Goal: Task Accomplishment & Management: Manage account settings

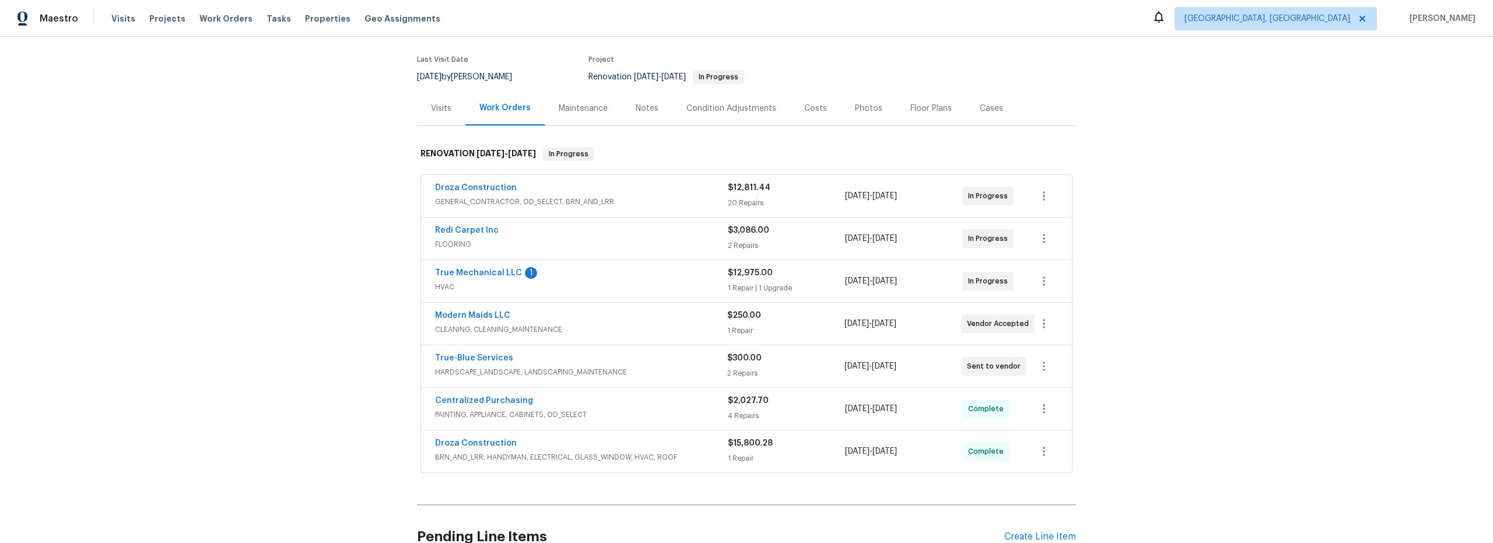
scroll to position [97, 0]
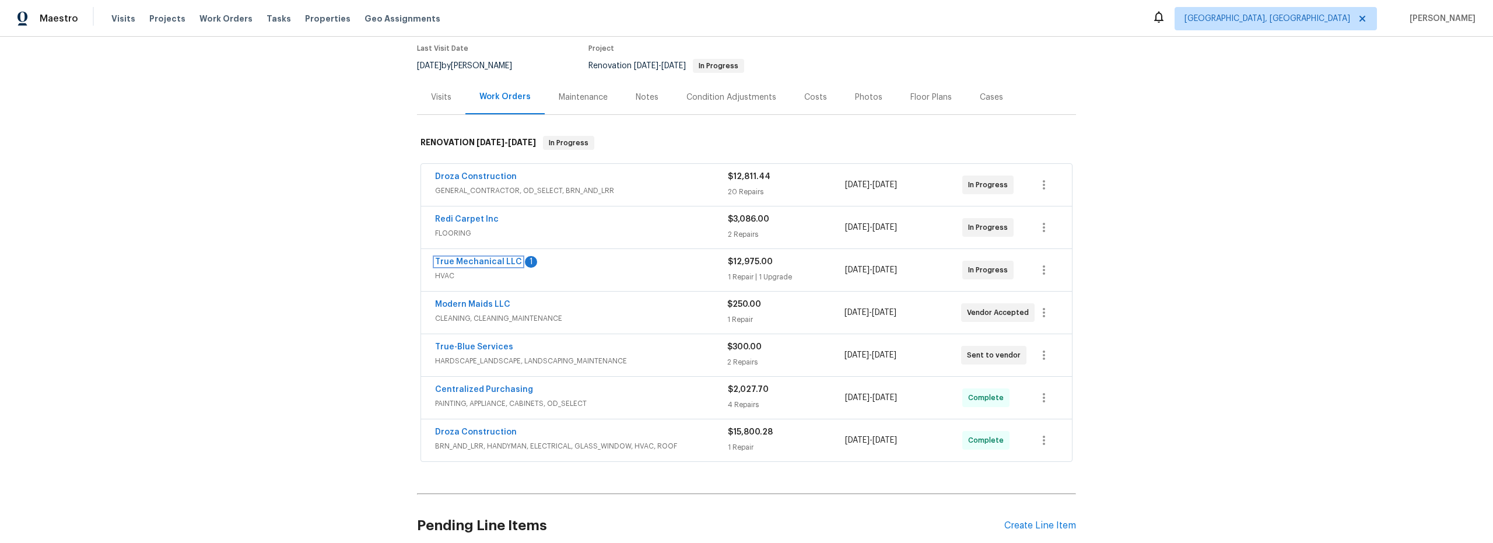
drag, startPoint x: 498, startPoint y: 257, endPoint x: 520, endPoint y: 268, distance: 24.0
click at [499, 258] on link "True Mechanical LLC" at bounding box center [478, 262] width 87 height 8
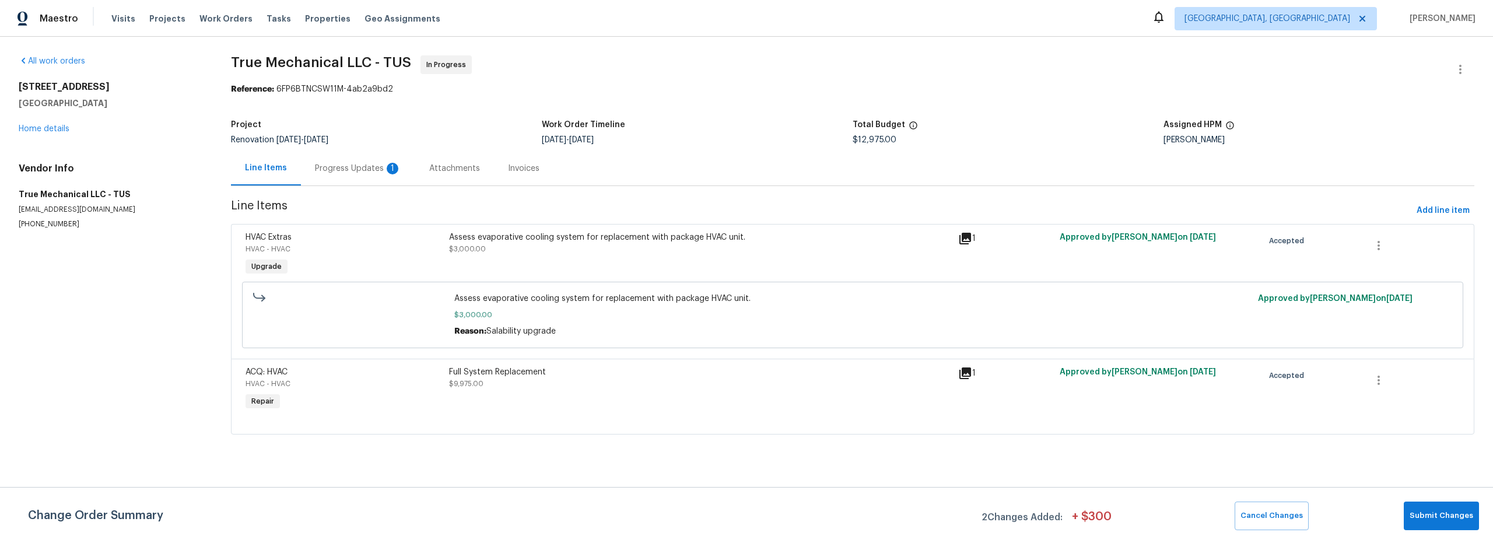
click at [356, 170] on div "Progress Updates 1" at bounding box center [358, 169] width 86 height 12
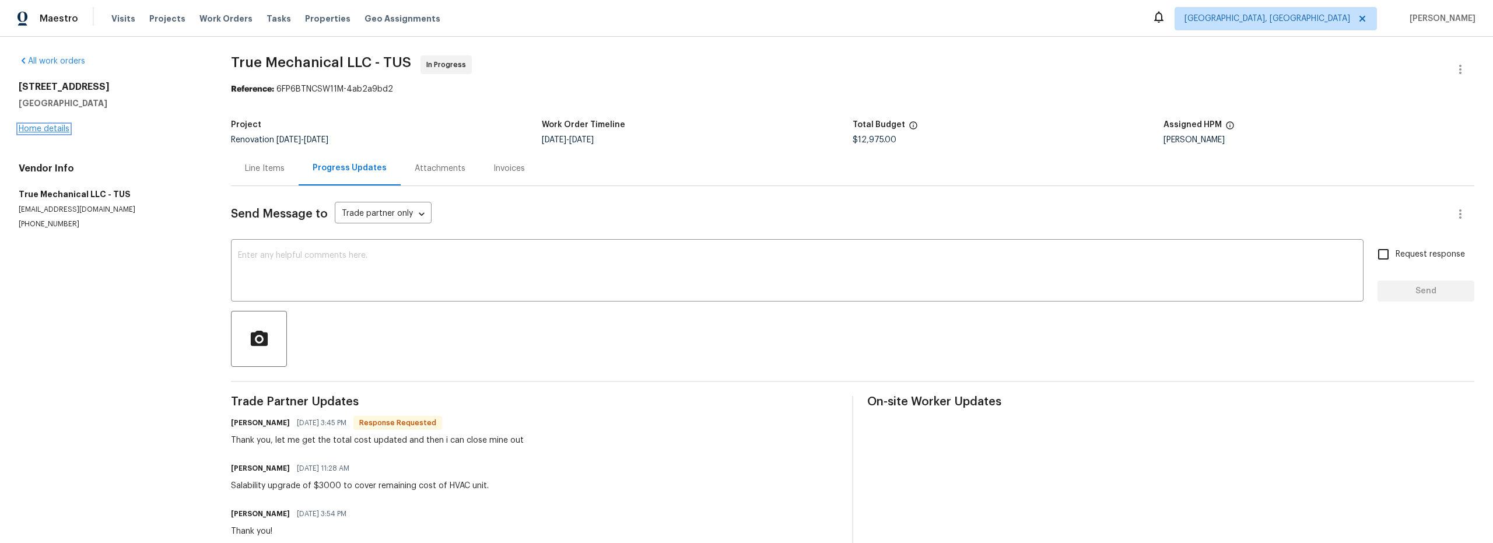
click at [38, 125] on link "Home details" at bounding box center [44, 129] width 51 height 8
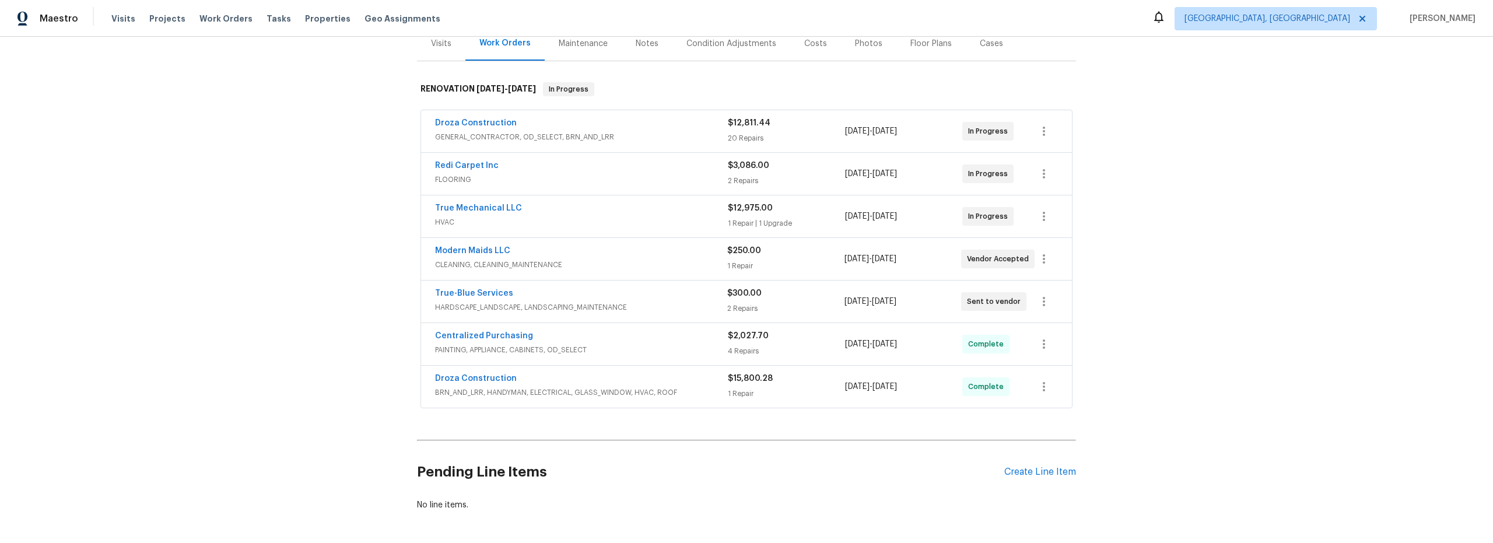
scroll to position [177, 0]
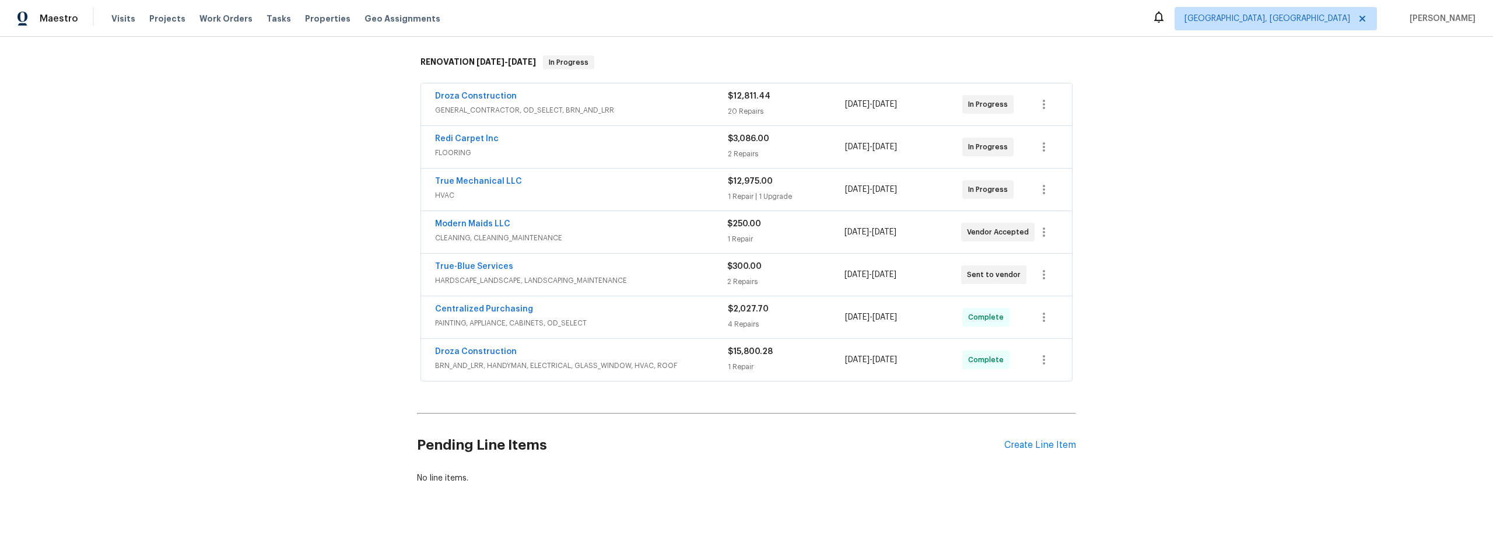
click at [657, 281] on span "HARDSCAPE_LANDSCAPE, LANDSCAPING_MAINTENANCE" at bounding box center [581, 281] width 292 height 12
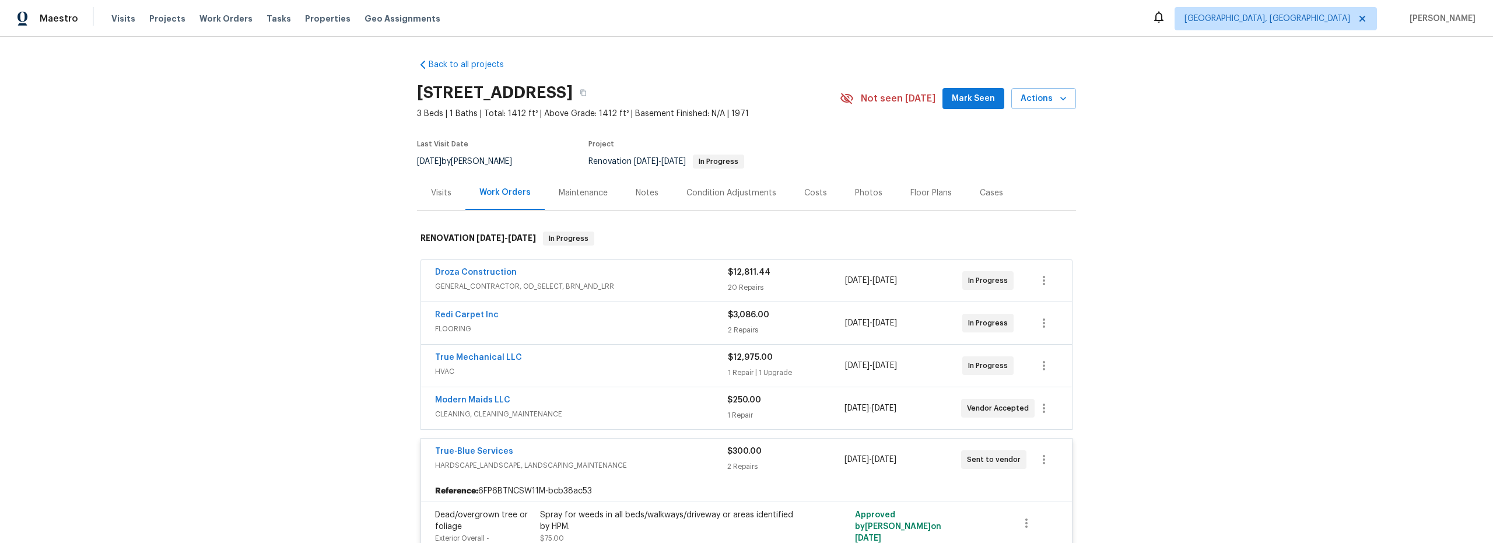
scroll to position [0, 0]
click at [810, 198] on div "Costs" at bounding box center [815, 194] width 23 height 12
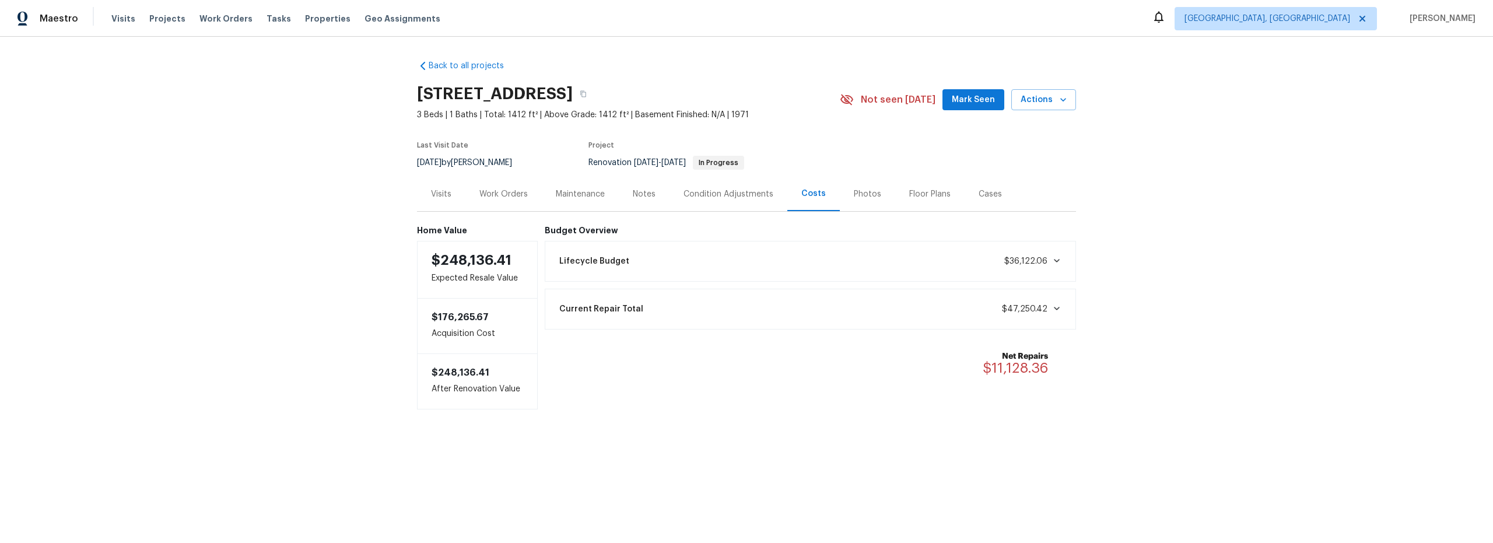
click at [518, 191] on div "Work Orders" at bounding box center [503, 194] width 48 height 12
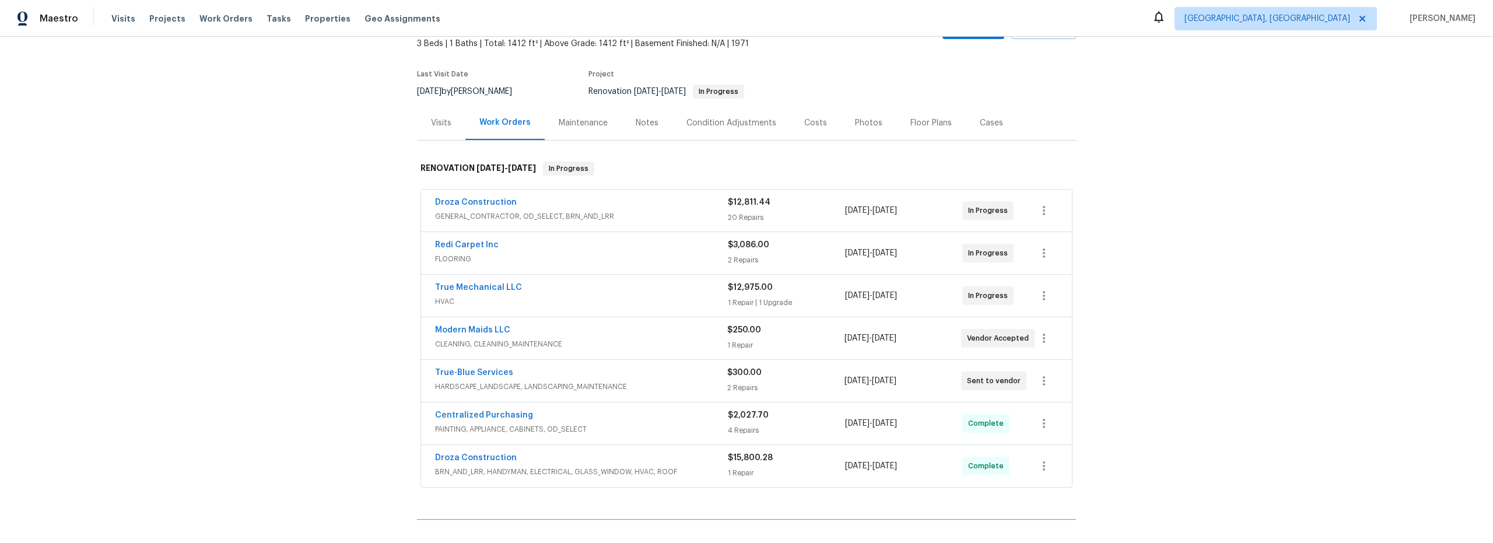
scroll to position [87, 0]
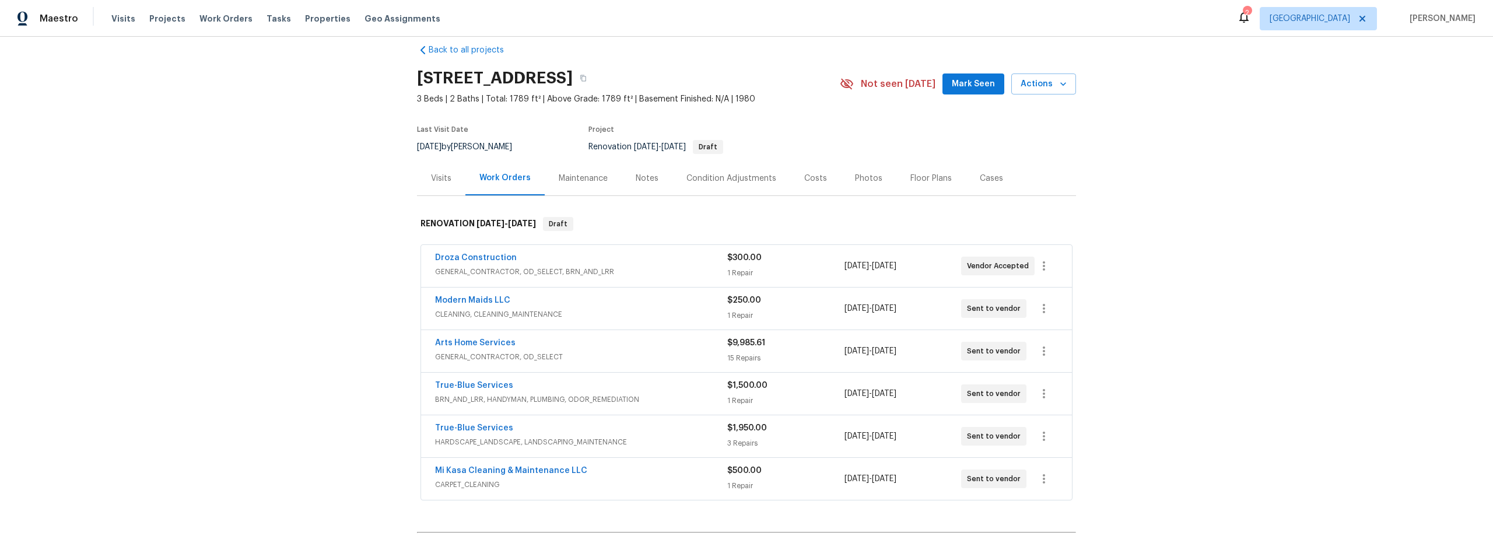
scroll to position [18, 0]
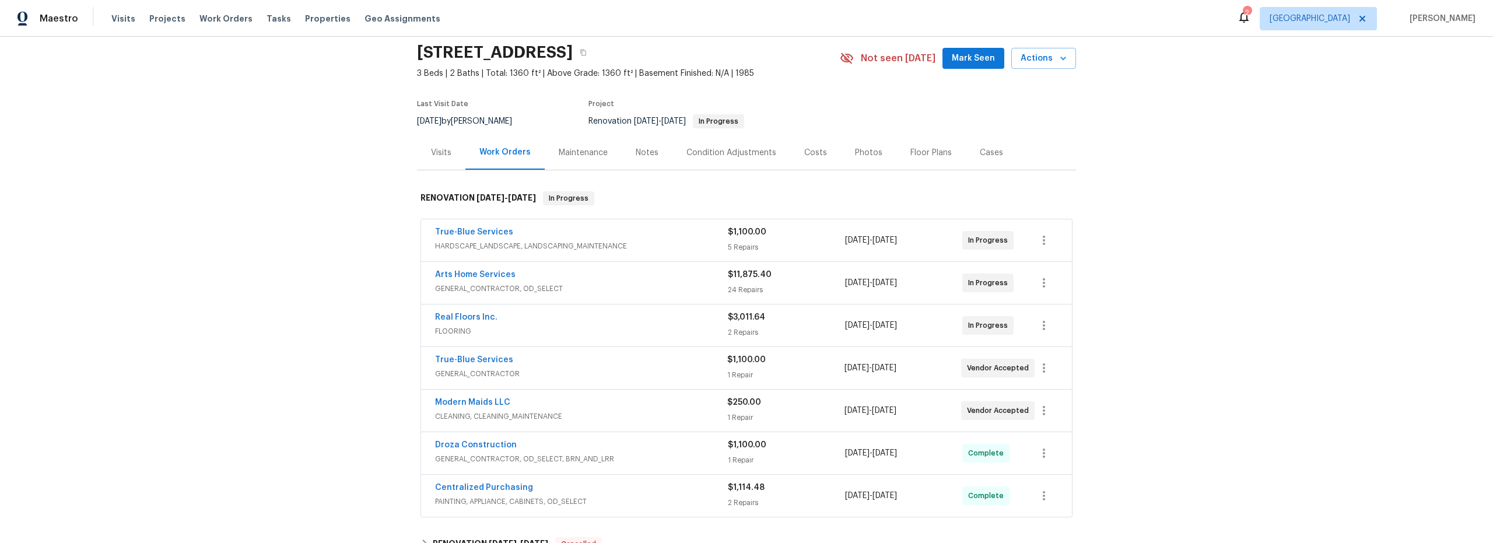
scroll to position [42, 0]
click at [656, 292] on span "GENERAL_CONTRACTOR, OD_SELECT" at bounding box center [581, 288] width 293 height 12
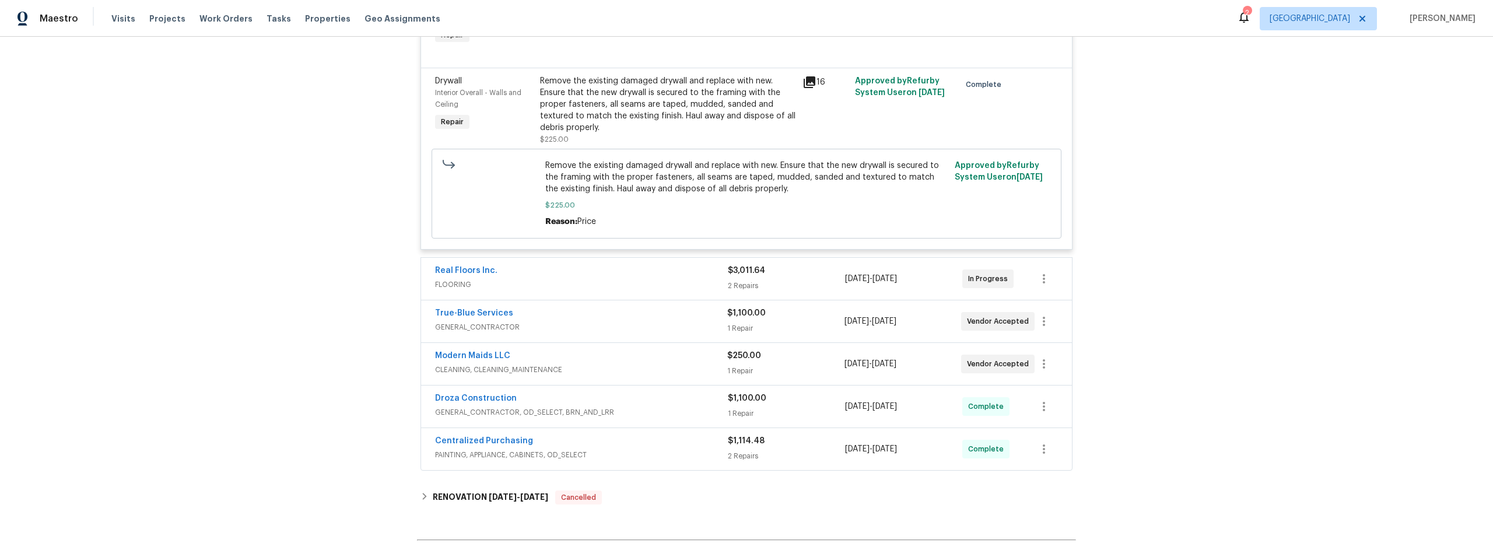
scroll to position [3350, 0]
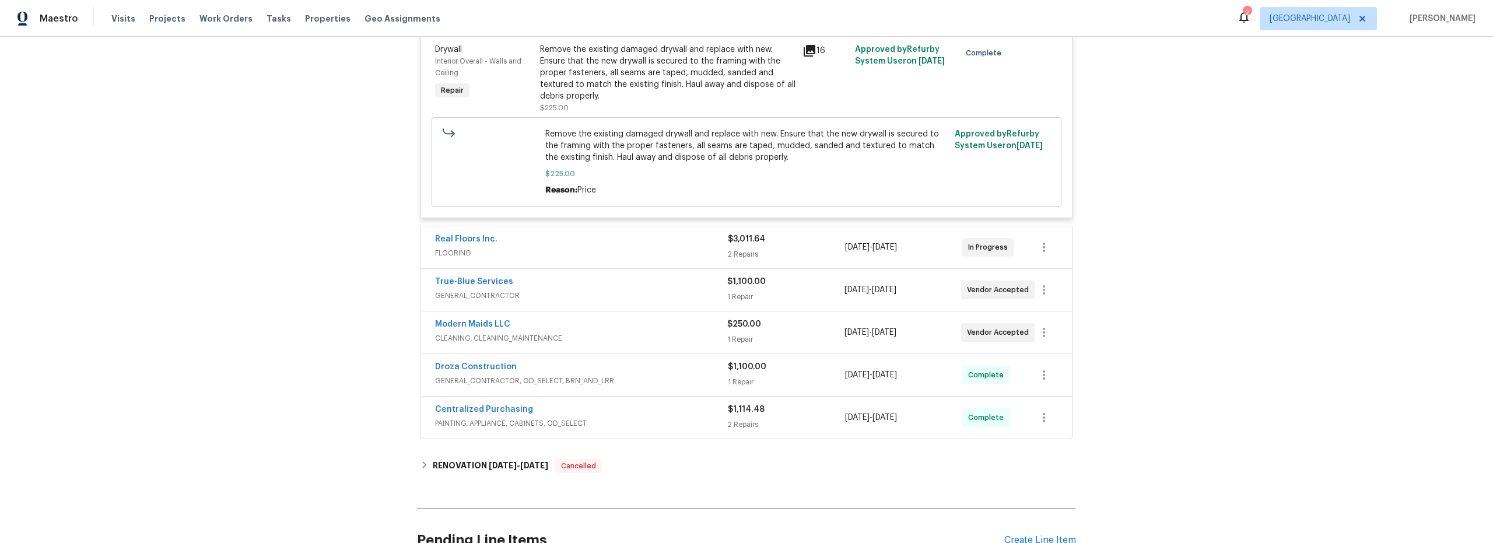
click at [651, 261] on div "Real Floors Inc. FLOORING" at bounding box center [581, 247] width 293 height 28
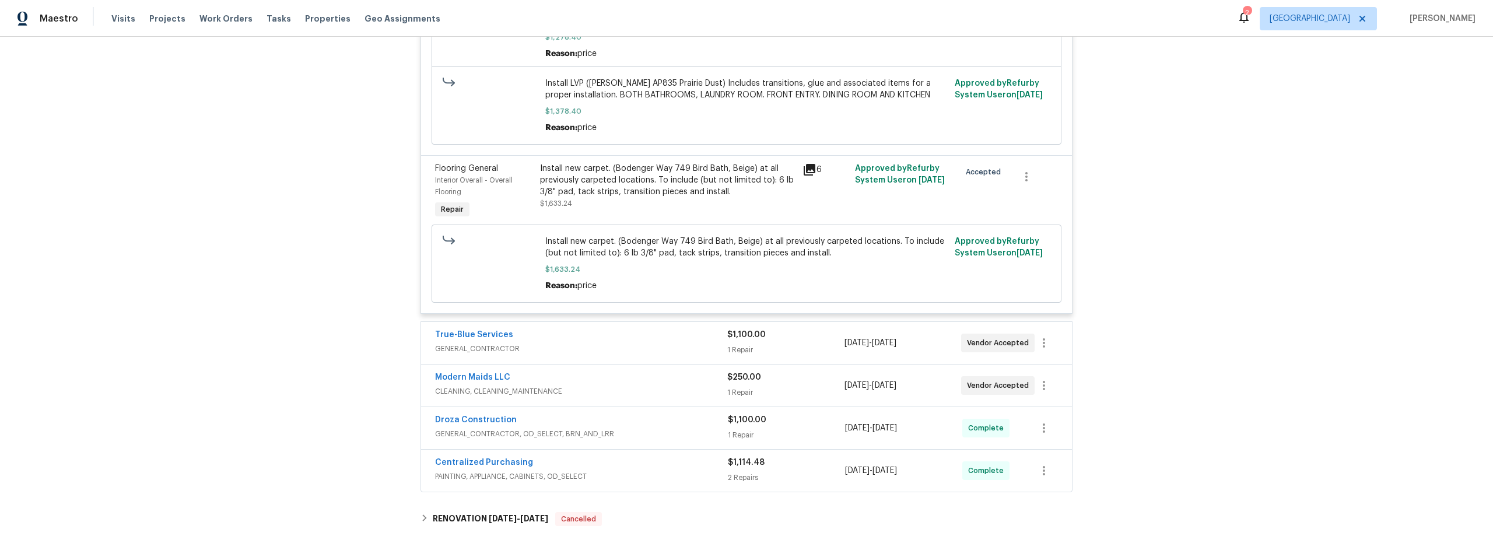
scroll to position [3713, 0]
click at [1042, 403] on button "button" at bounding box center [1044, 389] width 28 height 28
click at [1044, 398] on li "Edit" at bounding box center [1089, 396] width 126 height 19
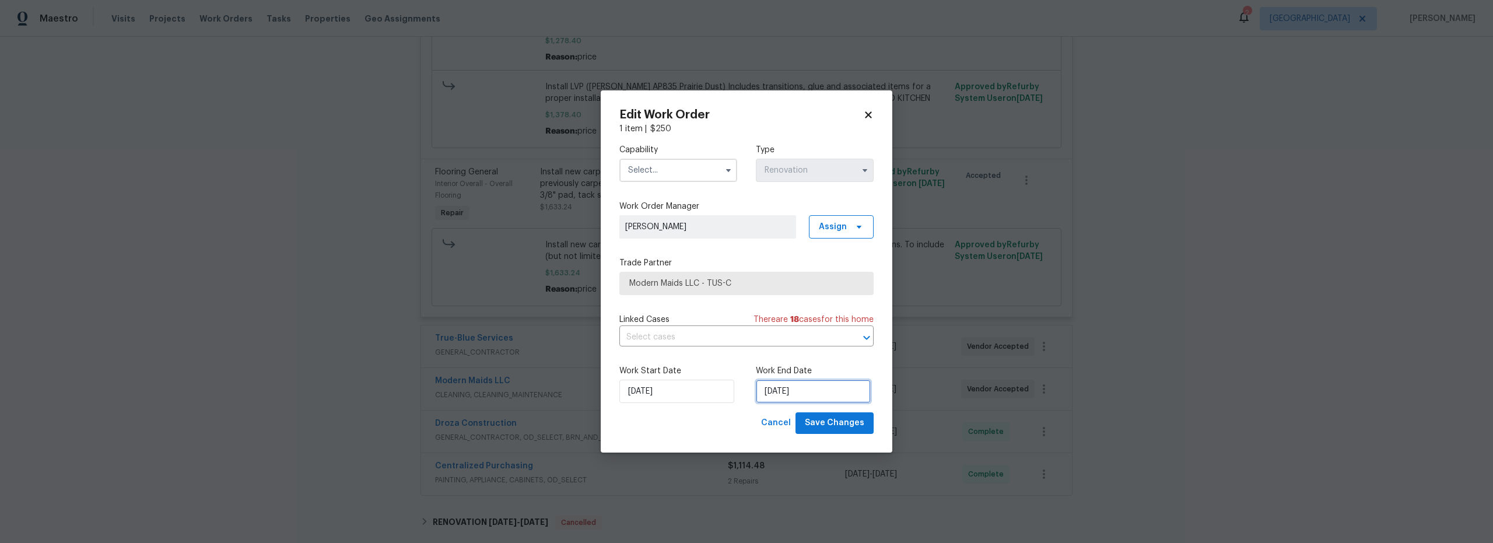
click at [798, 397] on input "[DATE]" at bounding box center [813, 391] width 115 height 23
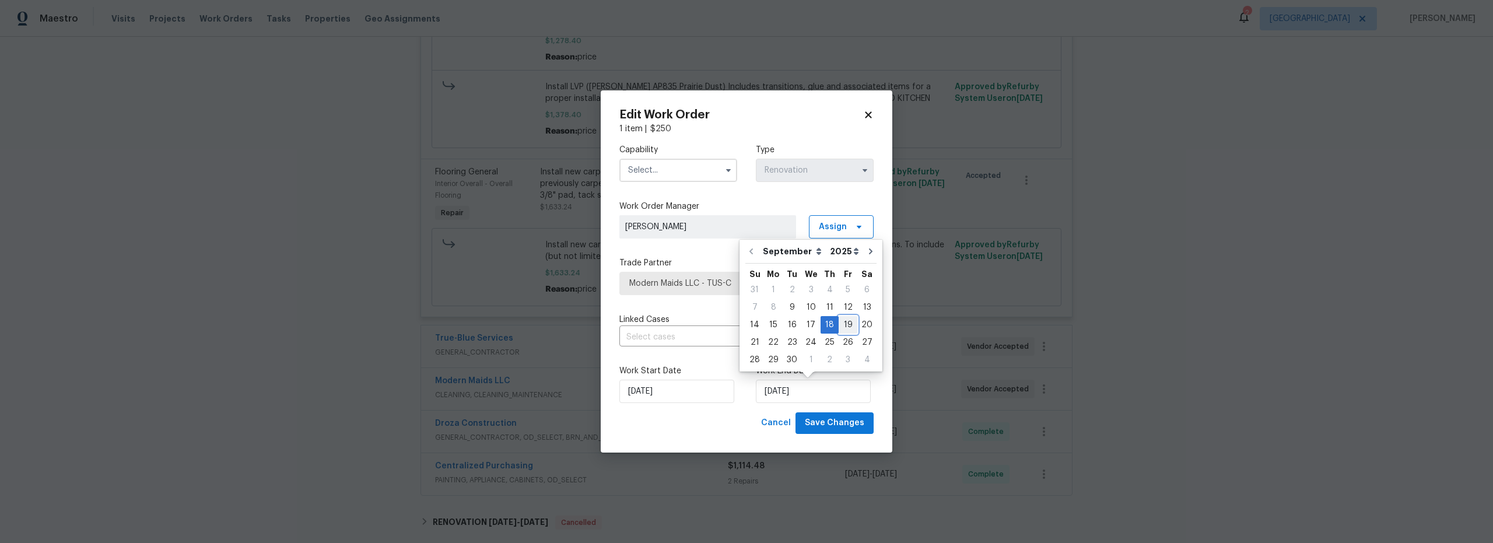
click at [844, 324] on div "19" at bounding box center [848, 325] width 19 height 16
type input "[DATE]"
click at [661, 173] on input "text" at bounding box center [678, 170] width 118 height 23
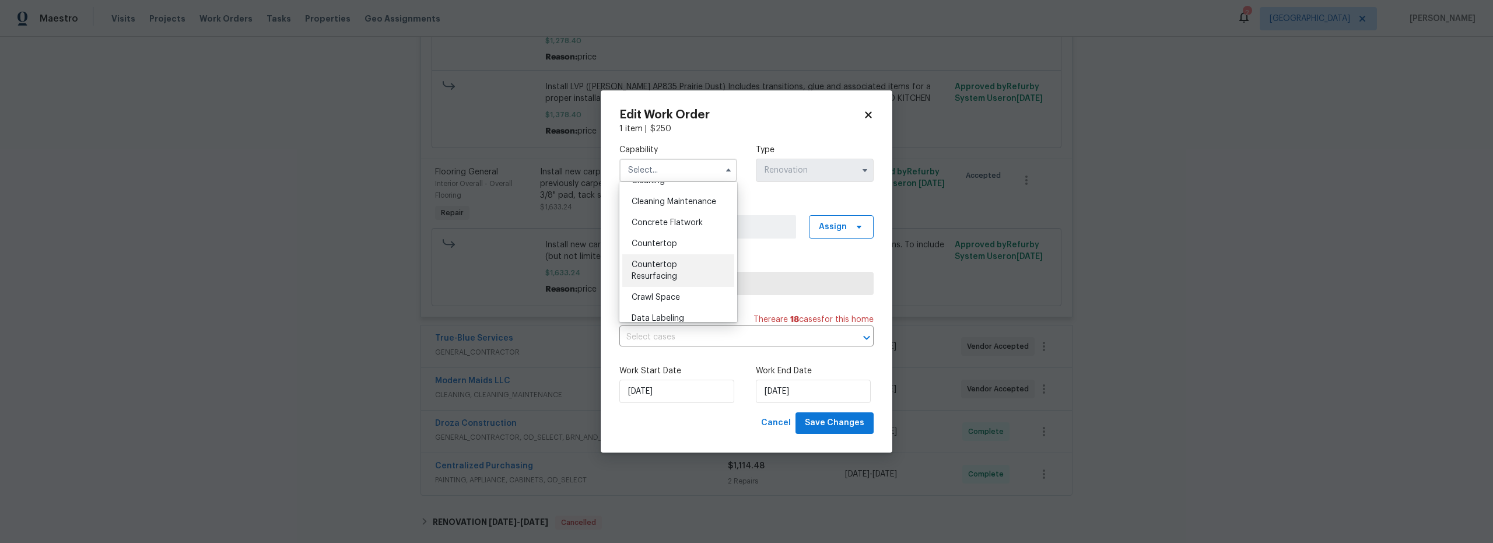
scroll to position [160, 0]
click at [658, 199] on span "Cleaning" at bounding box center [648, 203] width 33 height 8
type input "Cleaning"
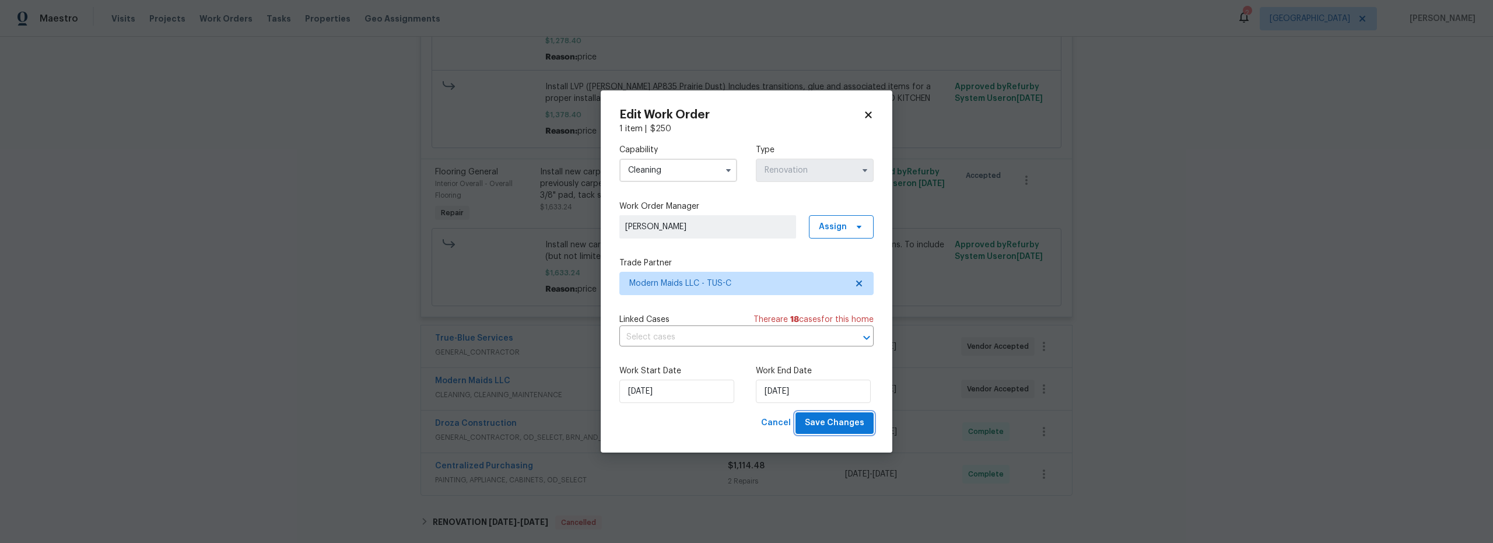
click at [846, 426] on span "Save Changes" at bounding box center [834, 423] width 59 height 15
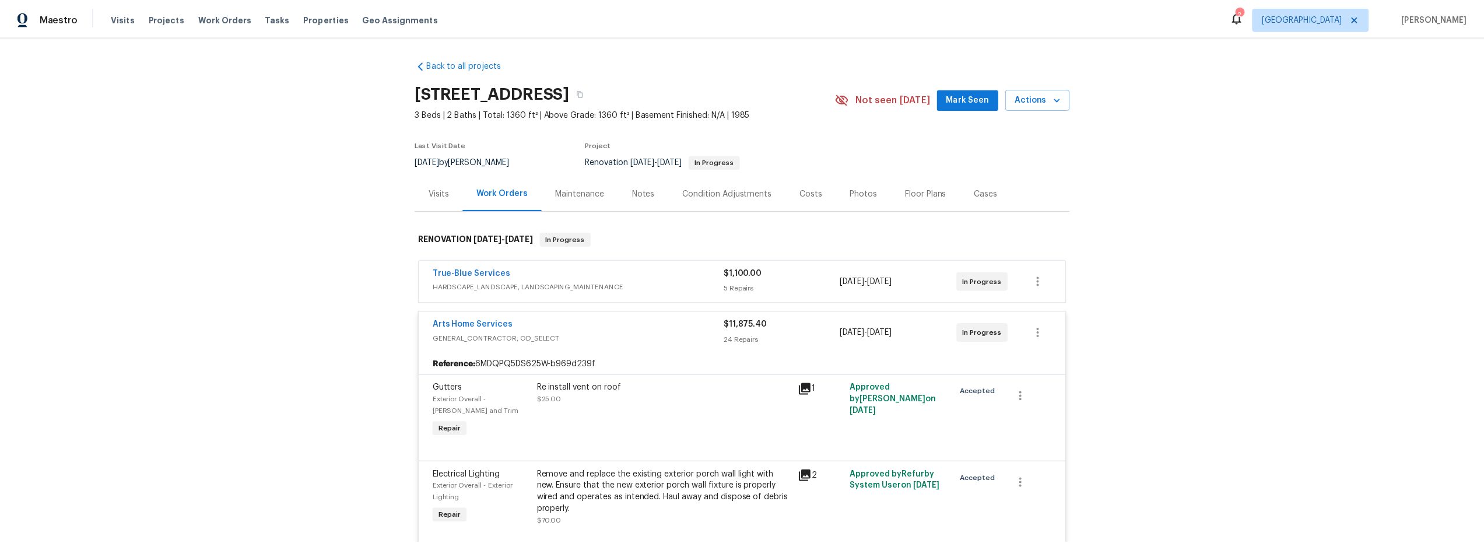
scroll to position [0, 0]
click at [637, 194] on div "Notes" at bounding box center [647, 194] width 23 height 12
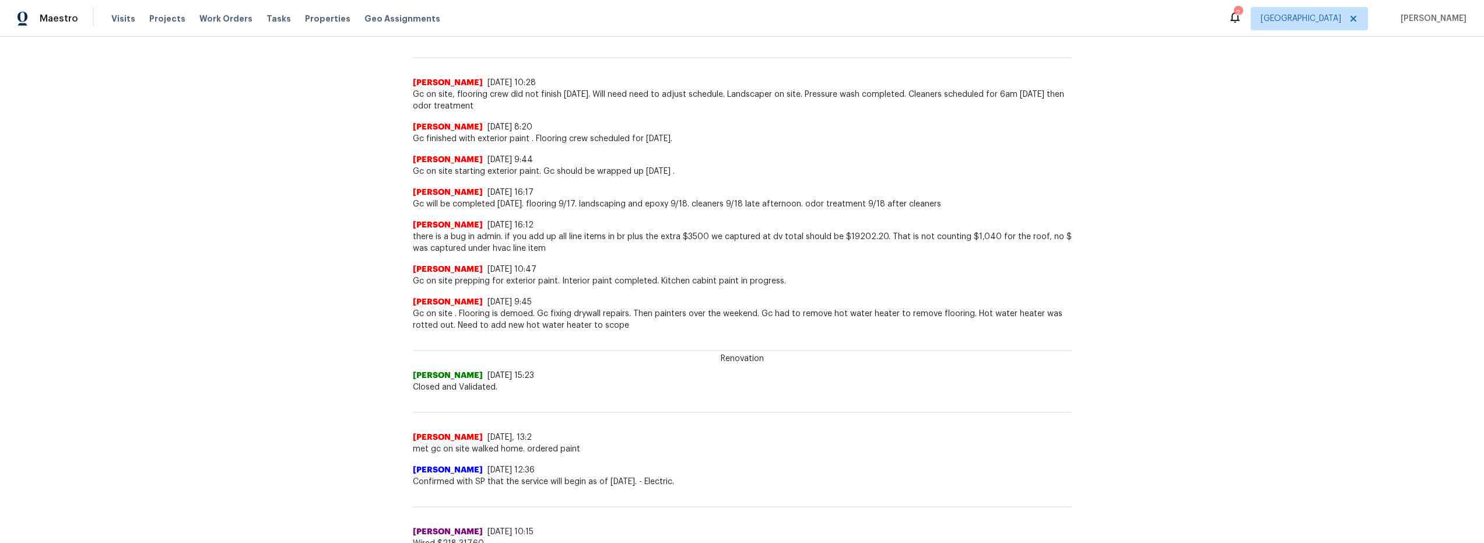
scroll to position [300, 0]
click at [854, 325] on span "Gc on site . Flooring is demoed. Gc fixing drywall repairs. Then painters over …" at bounding box center [742, 320] width 659 height 23
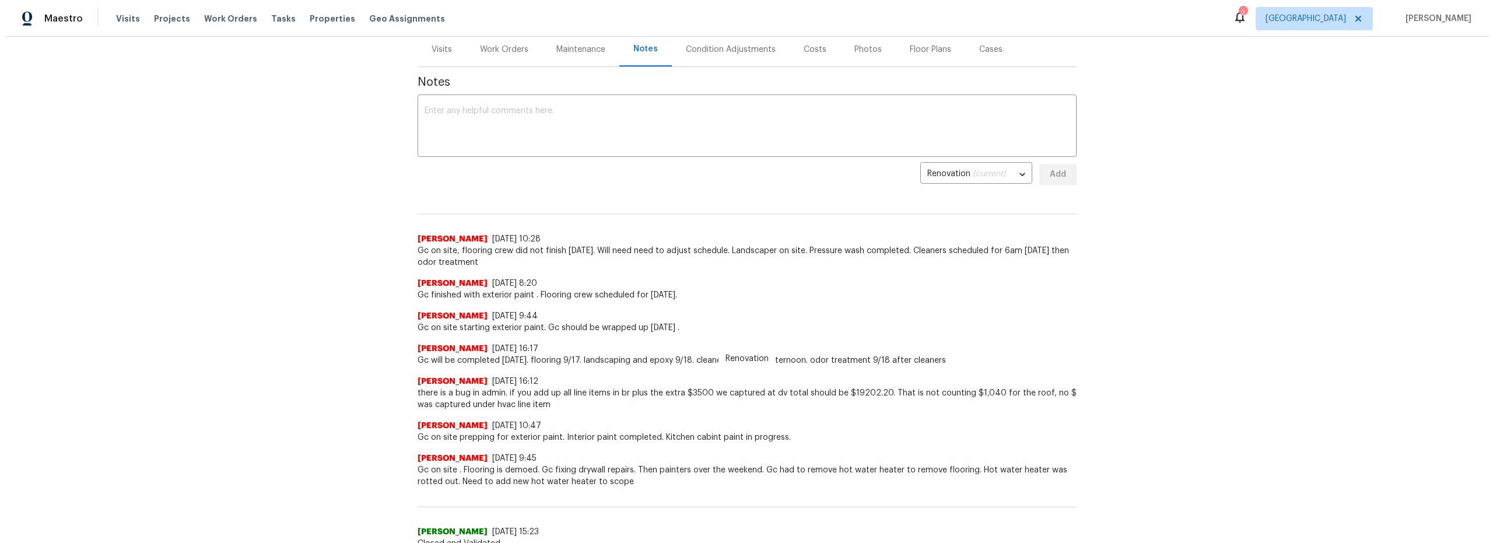
scroll to position [0, 0]
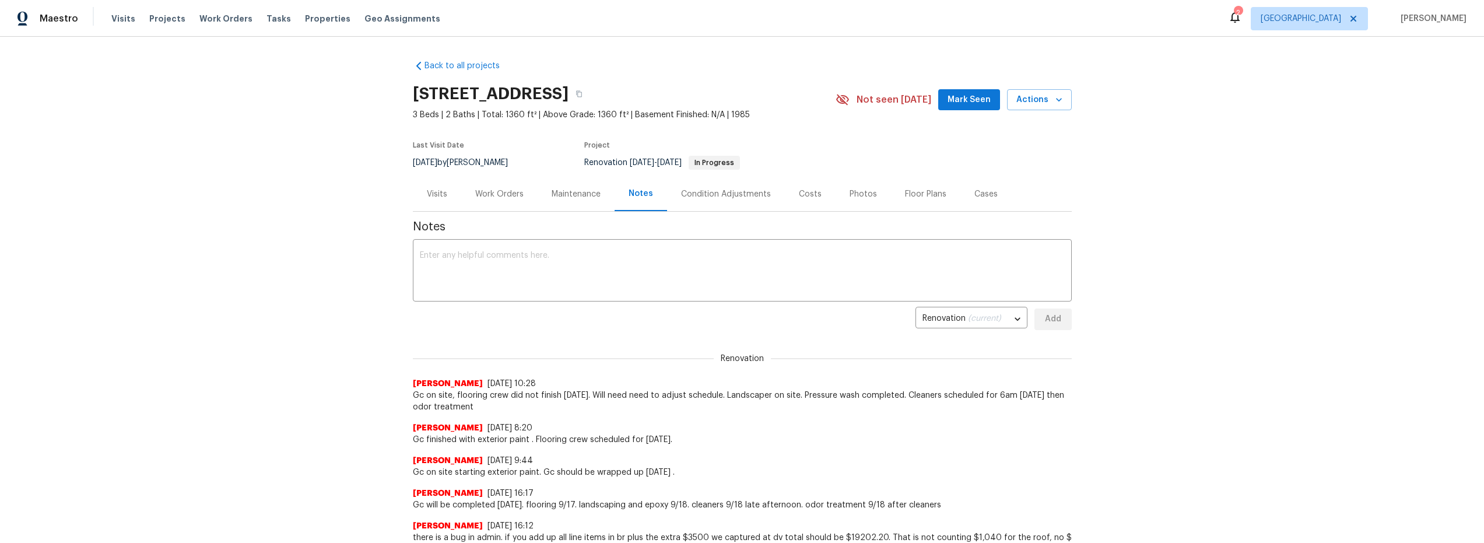
click at [497, 197] on div "Work Orders" at bounding box center [499, 194] width 48 height 12
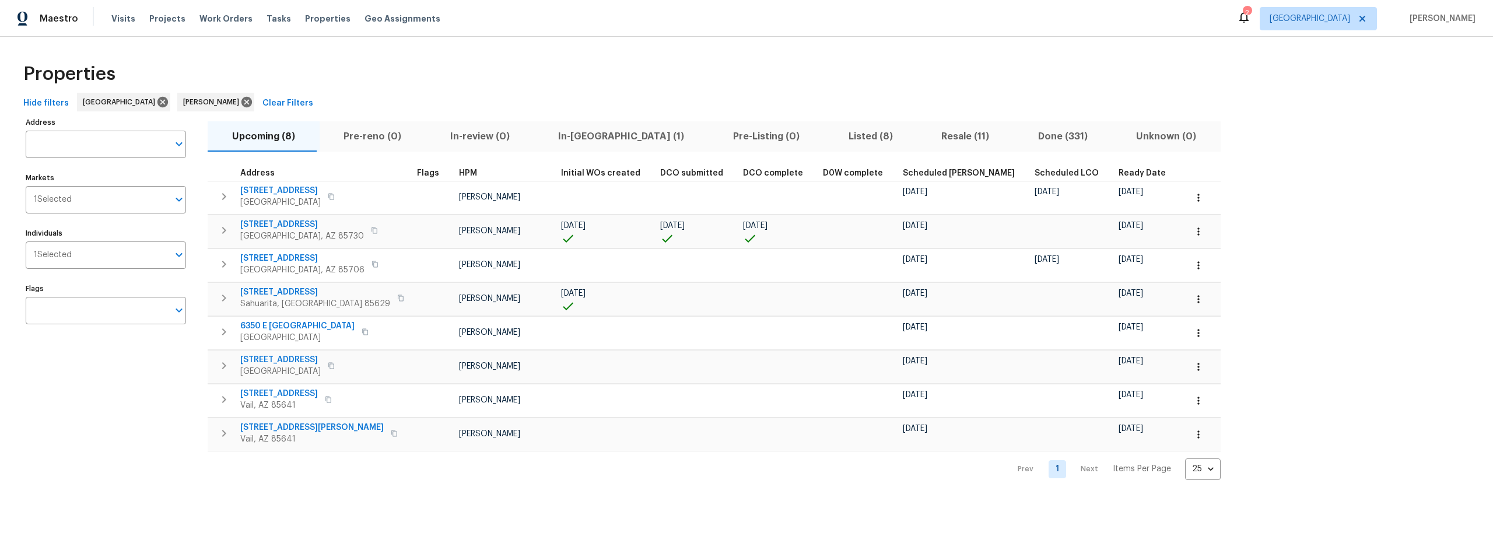
click at [569, 141] on span "In-[GEOGRAPHIC_DATA] (1)" at bounding box center [621, 136] width 161 height 16
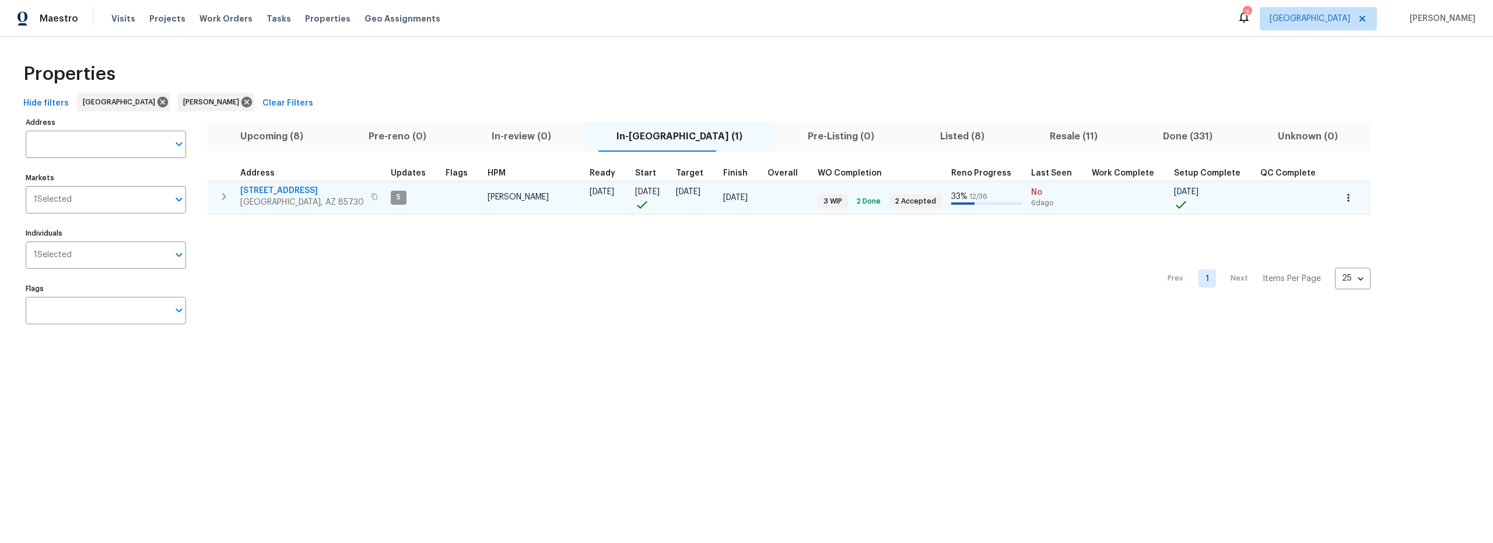
click at [547, 197] on td "[PERSON_NAME]" at bounding box center [534, 197] width 102 height 33
drag, startPoint x: 226, startPoint y: 198, endPoint x: 239, endPoint y: 199, distance: 12.3
click at [228, 199] on icon "button" at bounding box center [224, 197] width 14 height 14
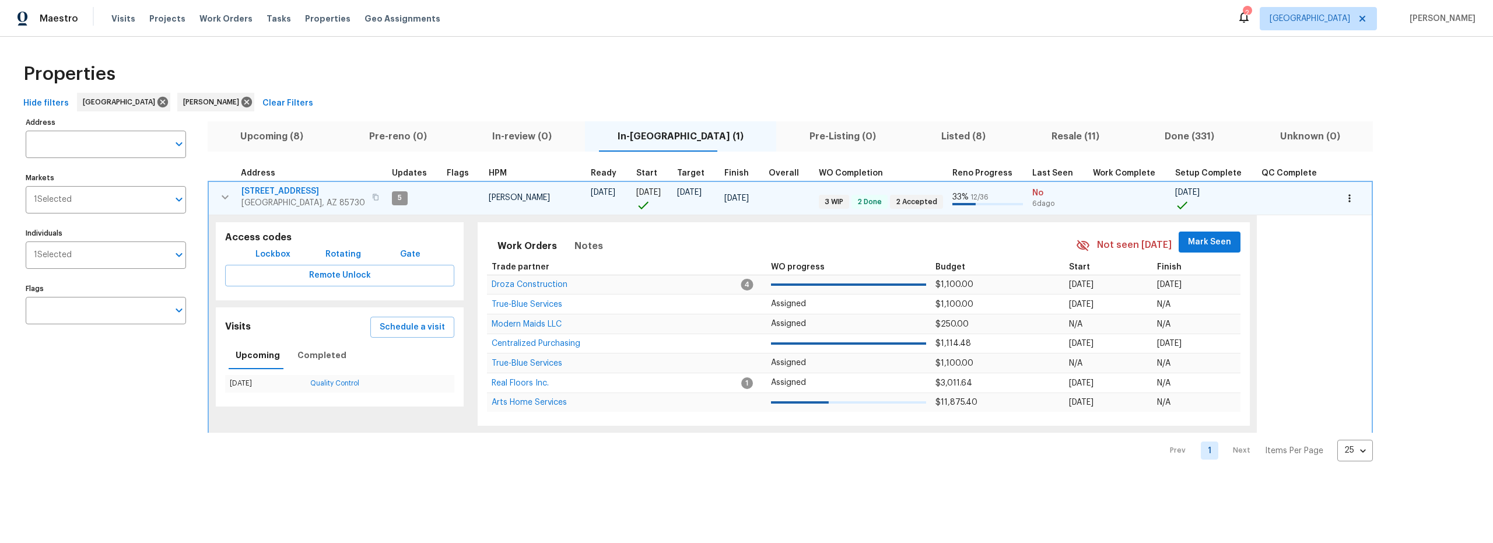
click at [1332, 197] on td at bounding box center [1352, 198] width 40 height 34
click at [1344, 200] on icon "button" at bounding box center [1350, 198] width 12 height 12
click at [1288, 286] on p "Admin: Renovation" at bounding box center [1296, 283] width 72 height 12
click at [1312, 341] on p "Admin: Repair Budget Review" at bounding box center [1316, 341] width 112 height 12
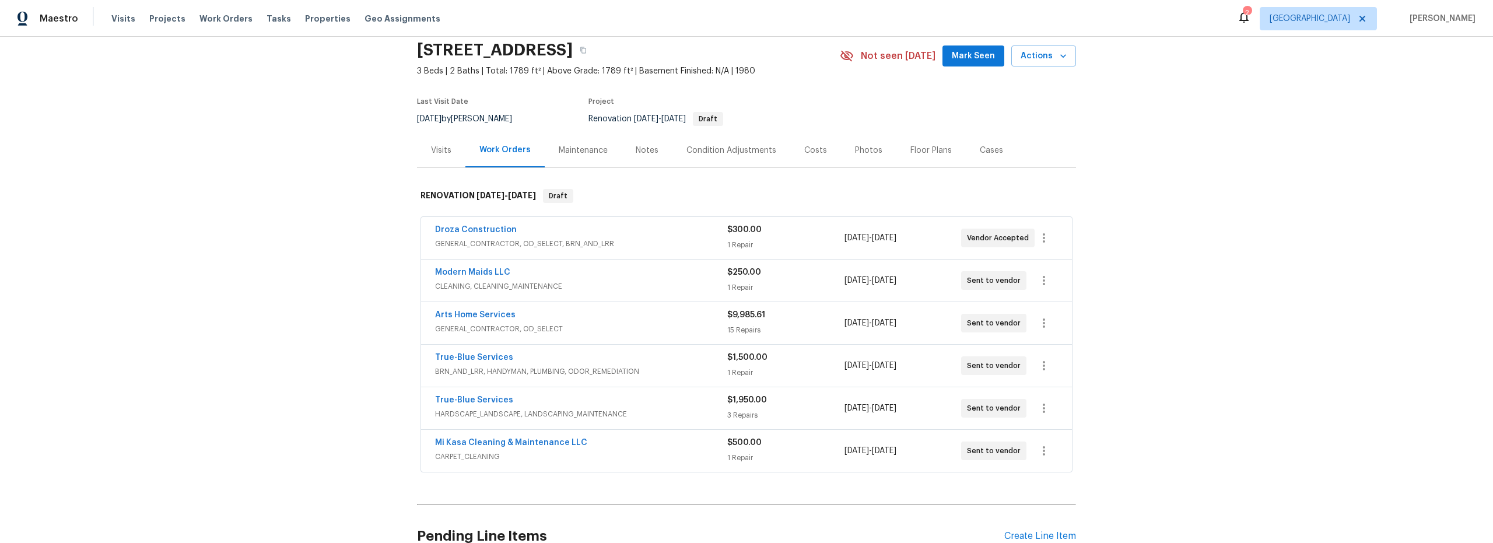
scroll to position [36, 0]
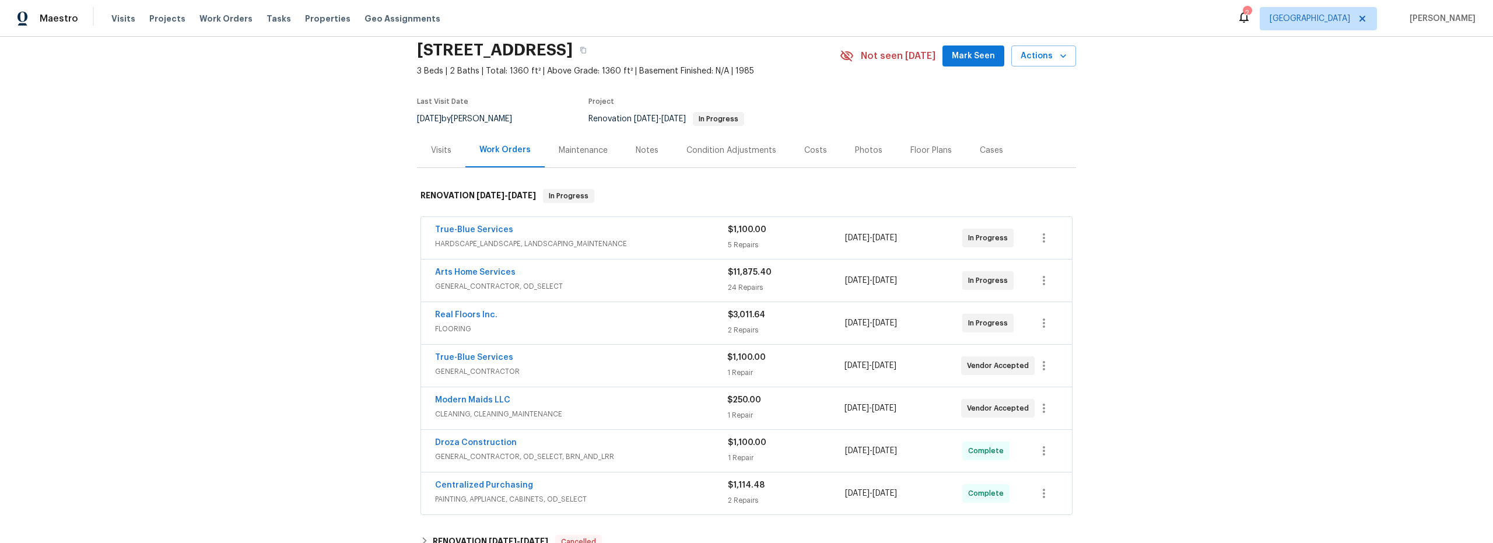
scroll to position [44, 0]
